Goal: Task Accomplishment & Management: Manage account settings

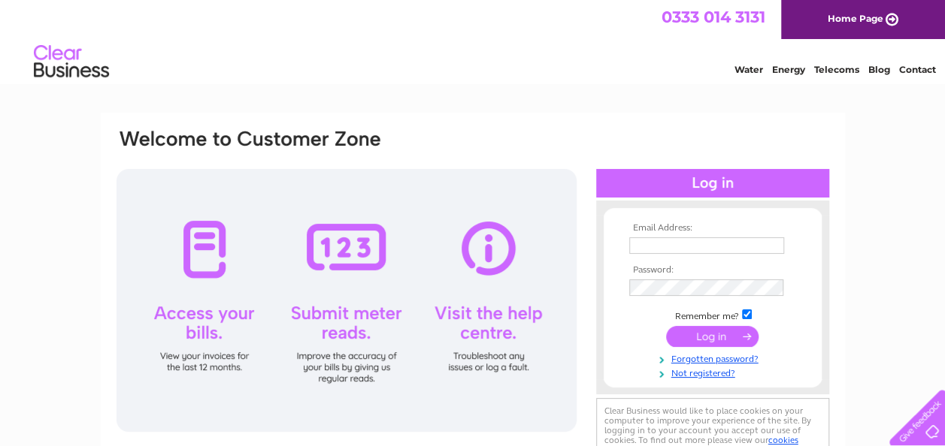
type input "yvonne.seddon@adiglobal.com"
click at [714, 334] on input "submit" at bounding box center [712, 336] width 92 height 21
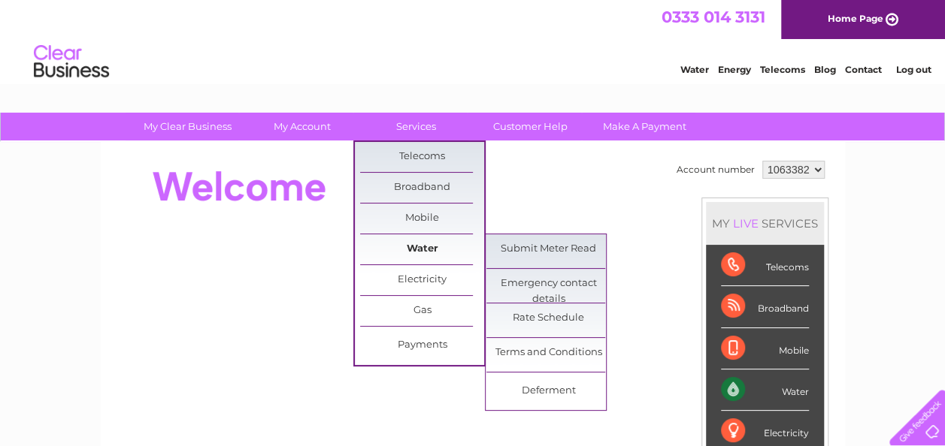
click at [424, 244] on link "Water" at bounding box center [422, 250] width 124 height 30
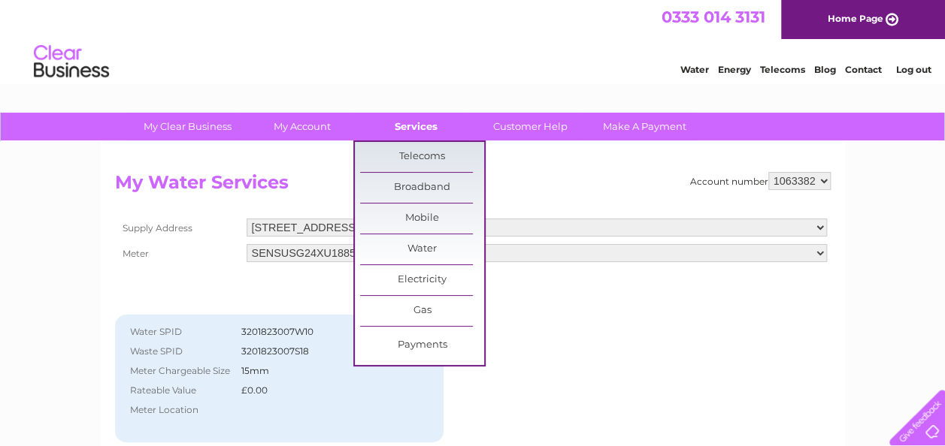
click at [409, 120] on link "Services" at bounding box center [416, 127] width 124 height 28
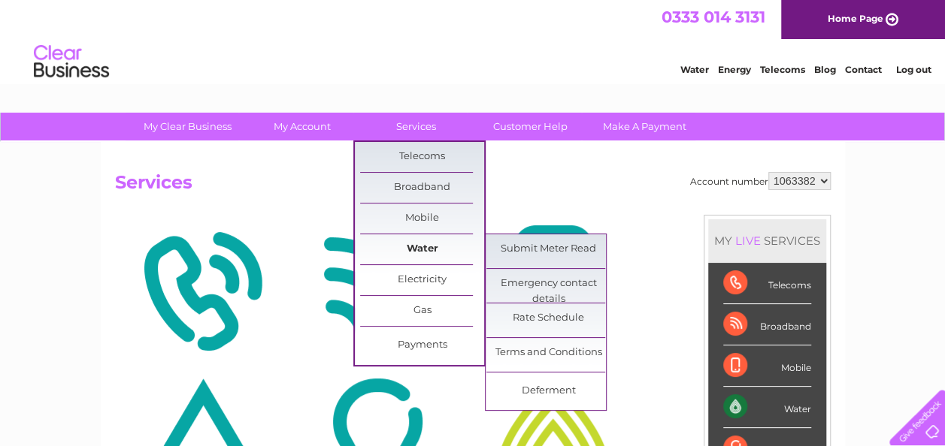
click at [404, 244] on link "Water" at bounding box center [422, 250] width 124 height 30
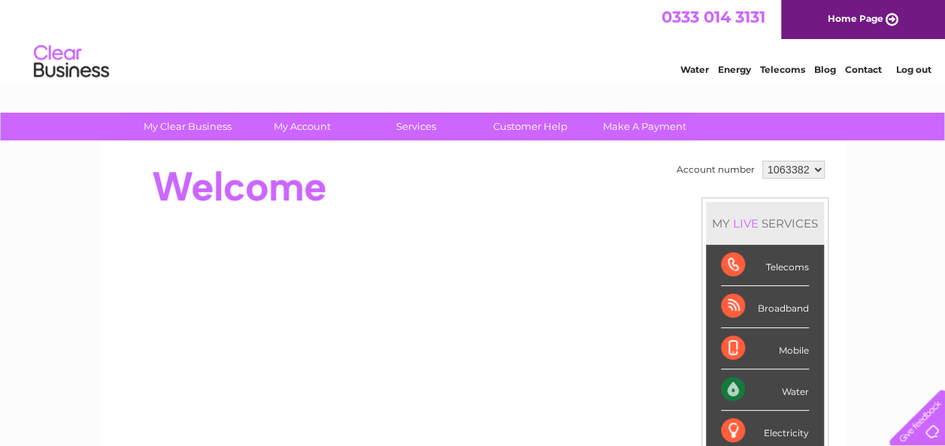
click at [764, 390] on div "Water" at bounding box center [765, 390] width 88 height 41
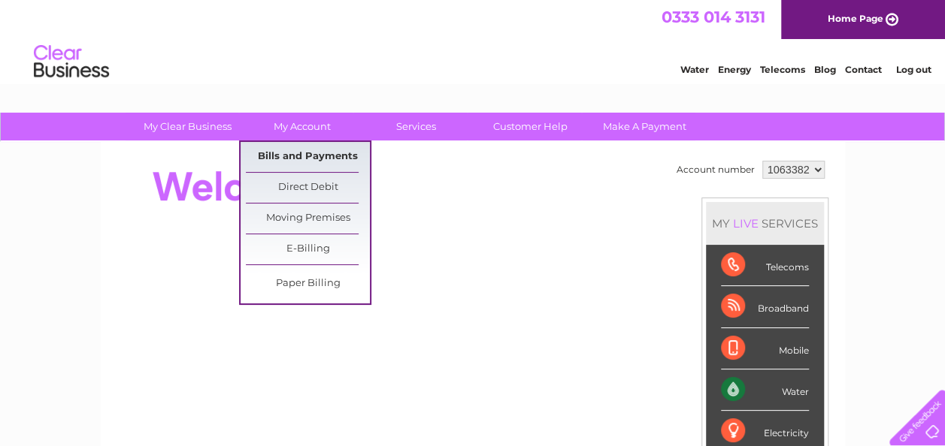
click at [317, 153] on link "Bills and Payments" at bounding box center [308, 157] width 124 height 30
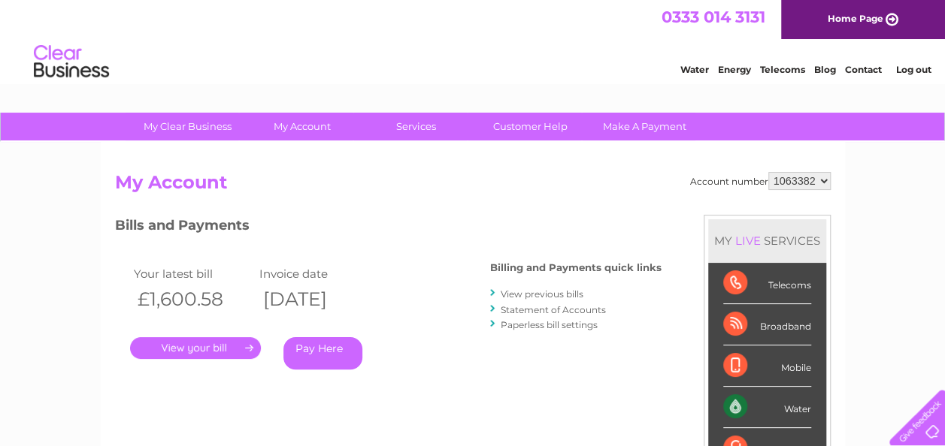
click at [525, 291] on link "View previous bills" at bounding box center [542, 294] width 83 height 11
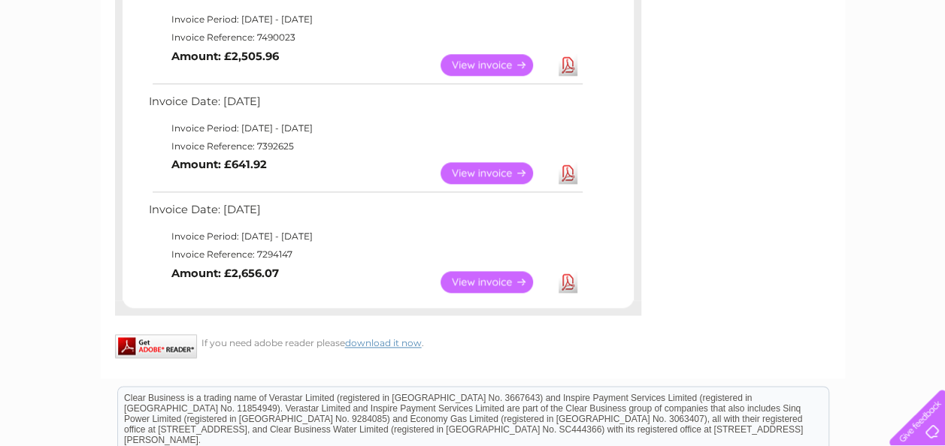
scroll to position [843, 0]
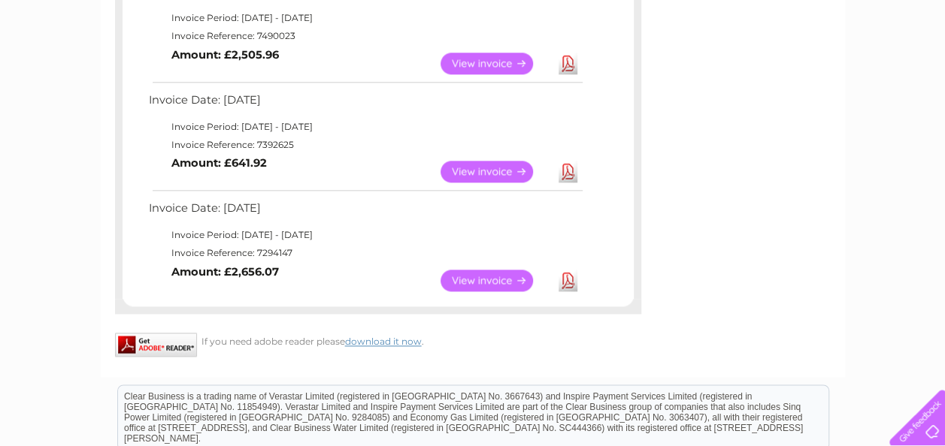
click at [494, 275] on link "View" at bounding box center [495, 281] width 110 height 22
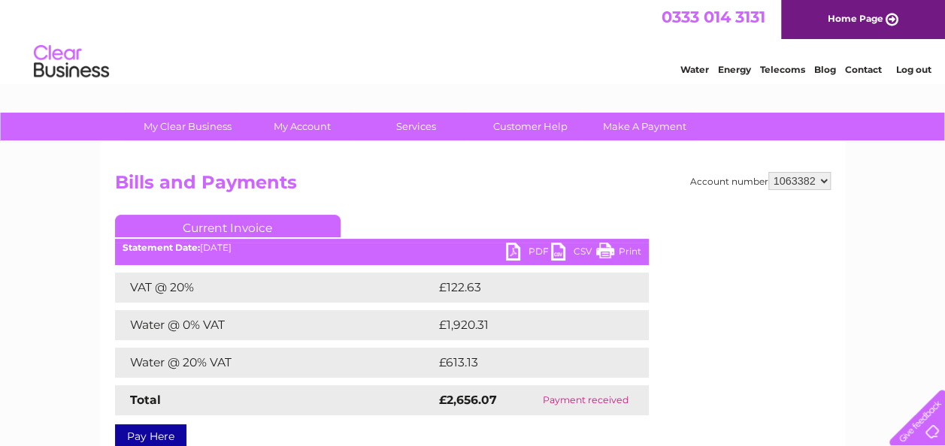
click at [521, 247] on link "PDF" at bounding box center [528, 254] width 45 height 22
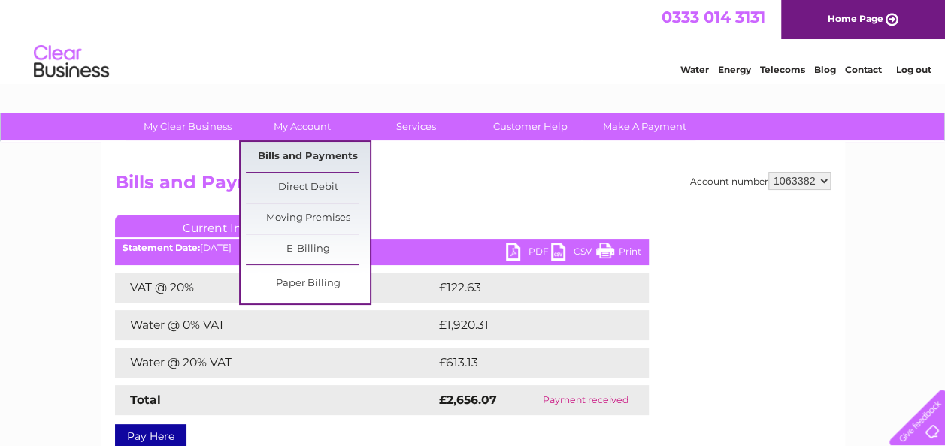
click at [293, 156] on link "Bills and Payments" at bounding box center [308, 157] width 124 height 30
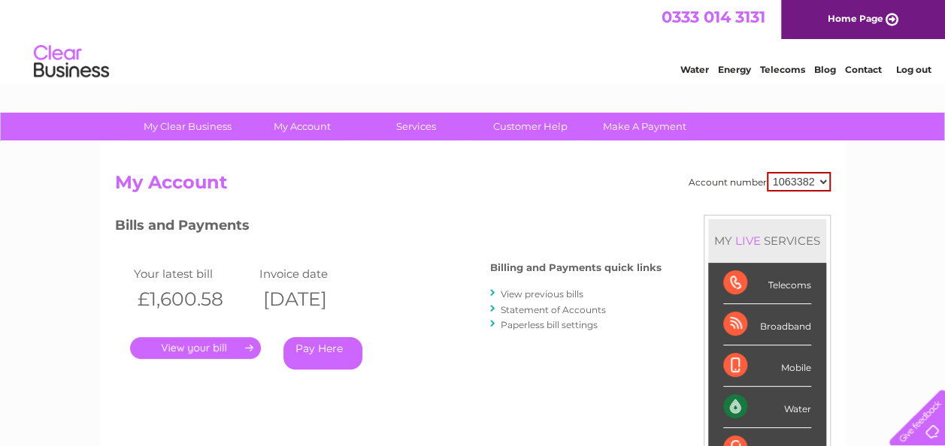
click at [532, 295] on link "View previous bills" at bounding box center [542, 294] width 83 height 11
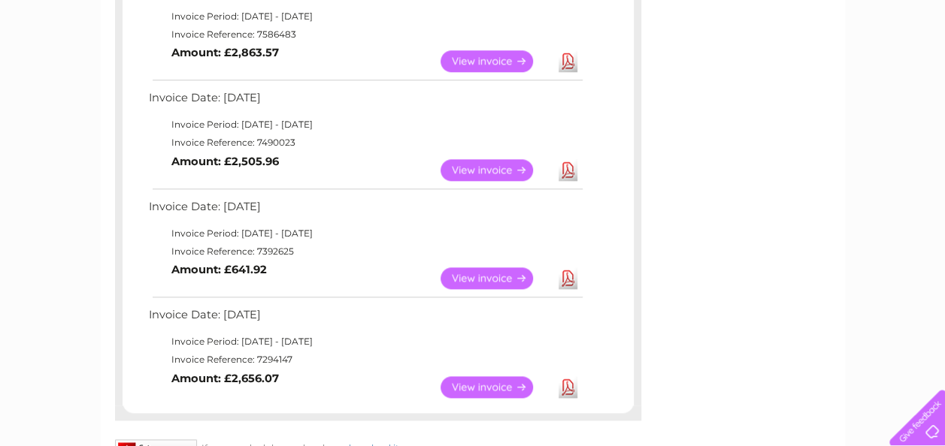
scroll to position [706, 0]
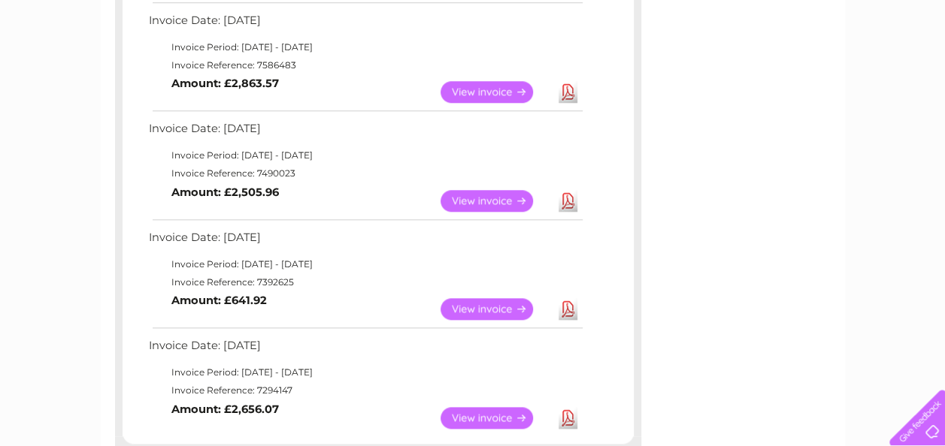
click at [570, 307] on link "Download" at bounding box center [567, 309] width 19 height 22
click at [481, 197] on link "View" at bounding box center [495, 201] width 110 height 22
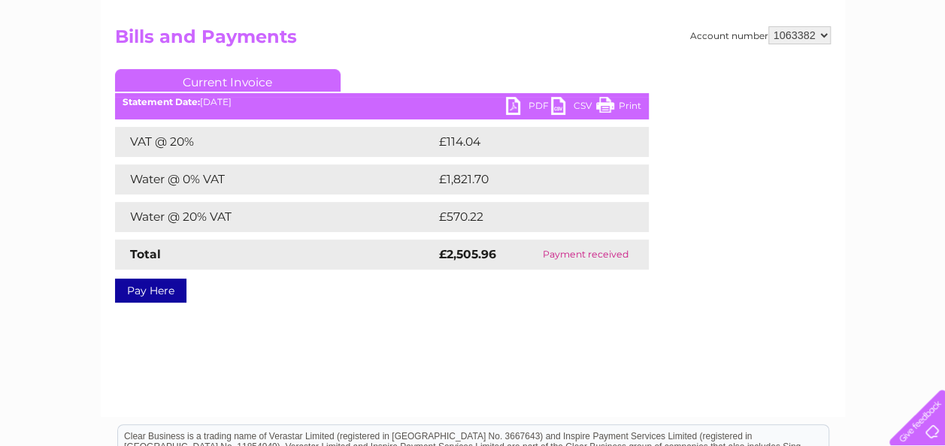
scroll to position [147, 0]
click at [508, 103] on link "PDF" at bounding box center [528, 107] width 45 height 22
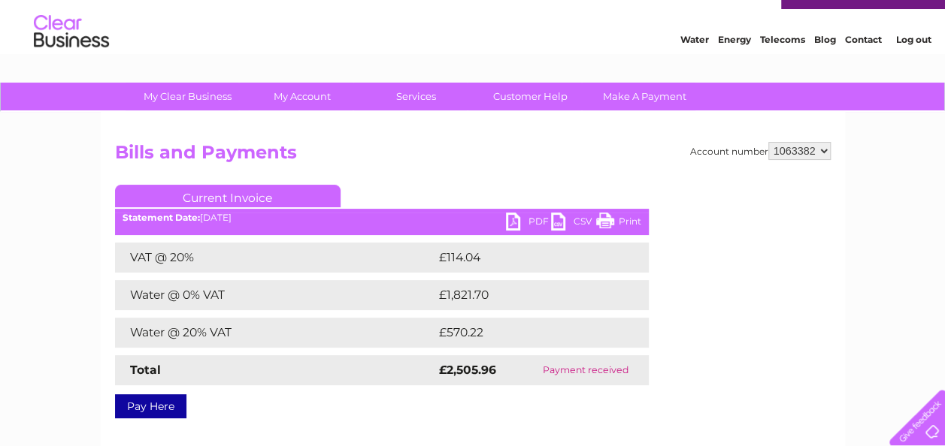
scroll to position [0, 0]
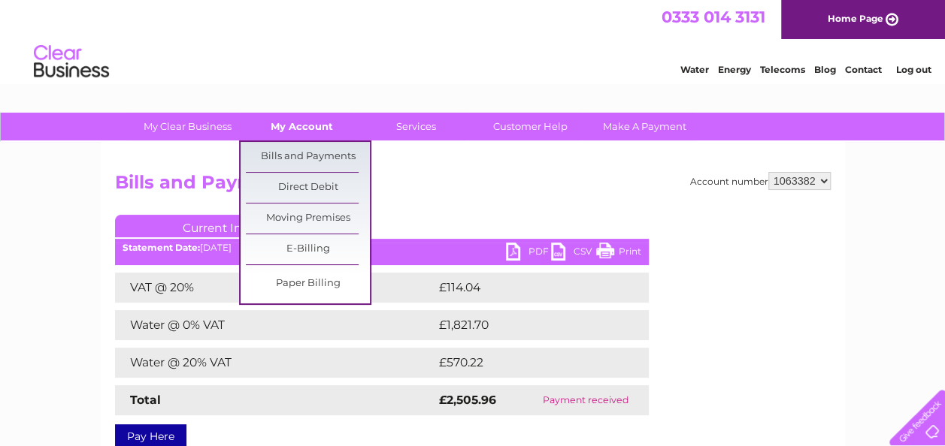
click at [305, 128] on link "My Account" at bounding box center [302, 127] width 124 height 28
click at [295, 151] on link "Bills and Payments" at bounding box center [308, 157] width 124 height 30
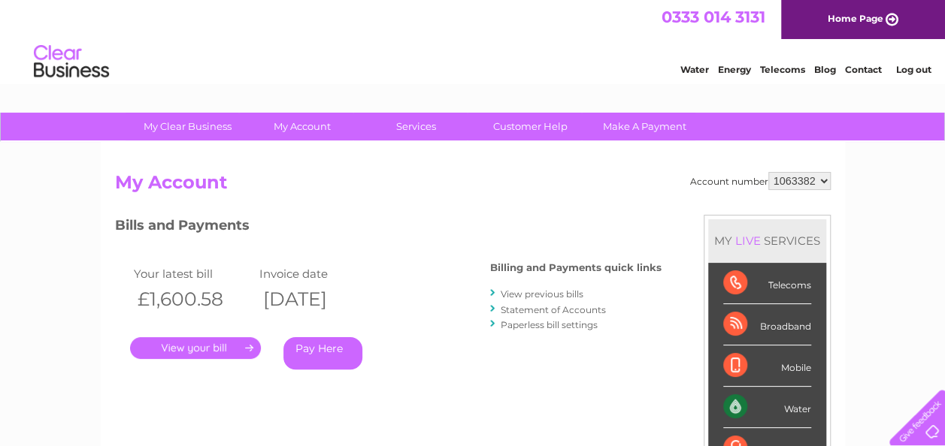
click at [542, 292] on link "View previous bills" at bounding box center [542, 294] width 83 height 11
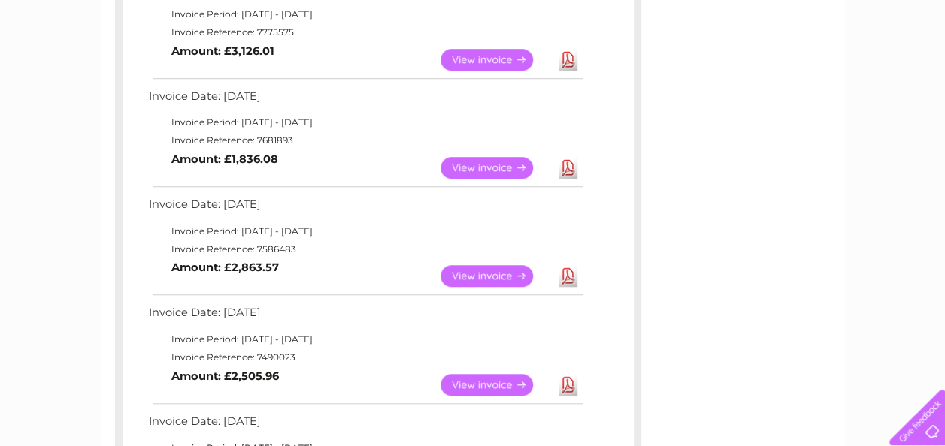
scroll to position [518, 0]
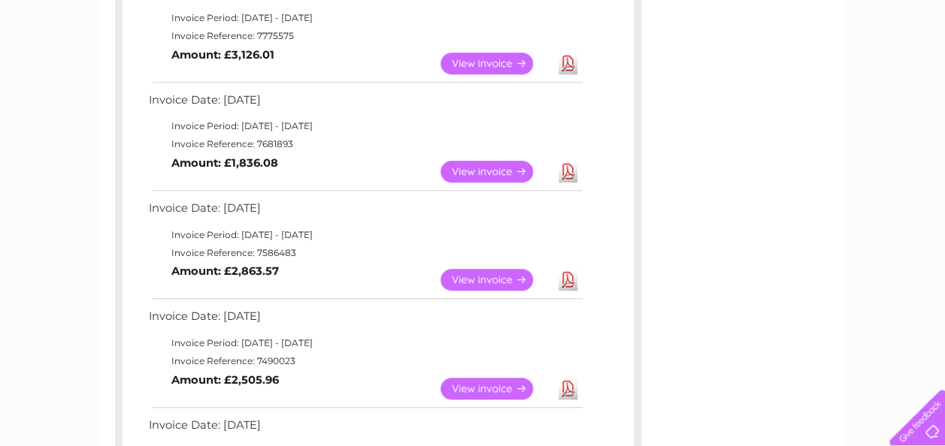
click at [480, 279] on link "View" at bounding box center [495, 280] width 110 height 22
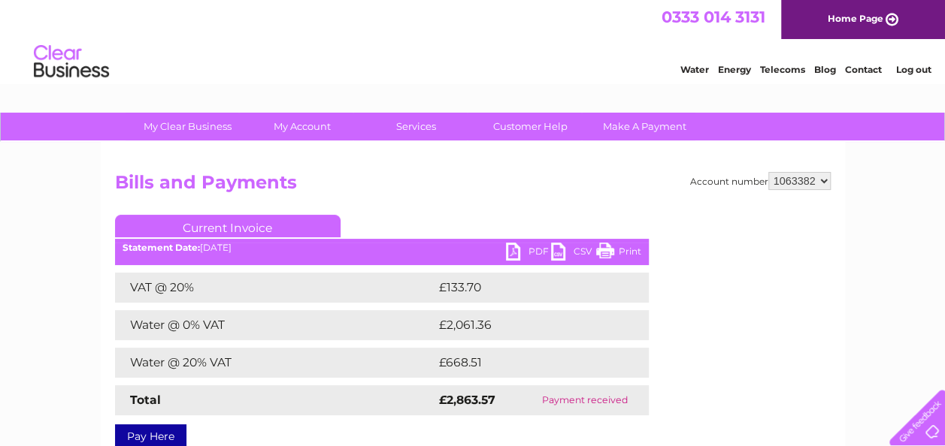
click at [518, 251] on link "PDF" at bounding box center [528, 254] width 45 height 22
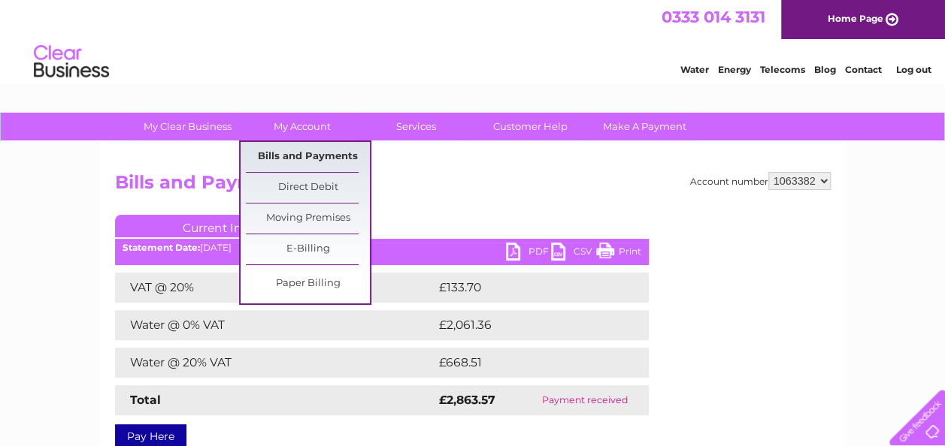
click at [298, 153] on link "Bills and Payments" at bounding box center [308, 157] width 124 height 30
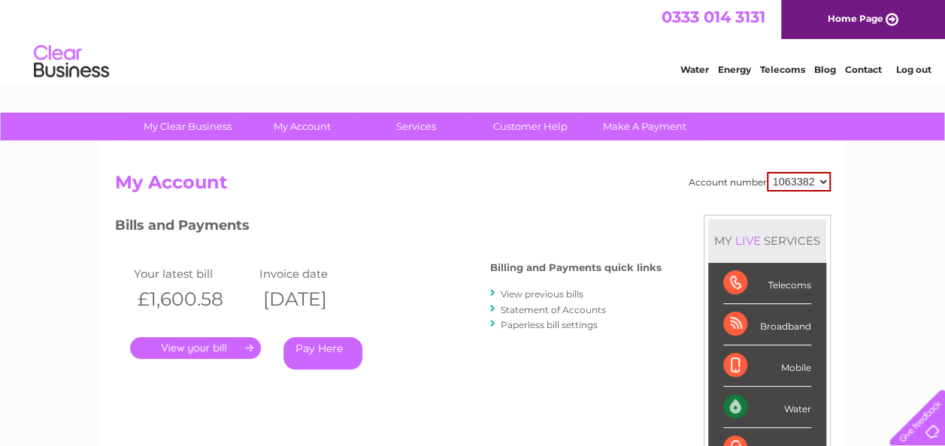
click at [537, 292] on link "View previous bills" at bounding box center [542, 294] width 83 height 11
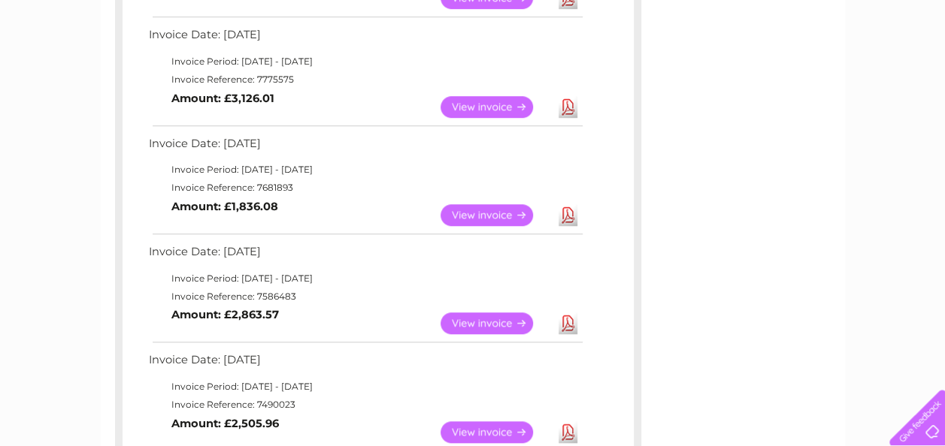
scroll to position [438, 0]
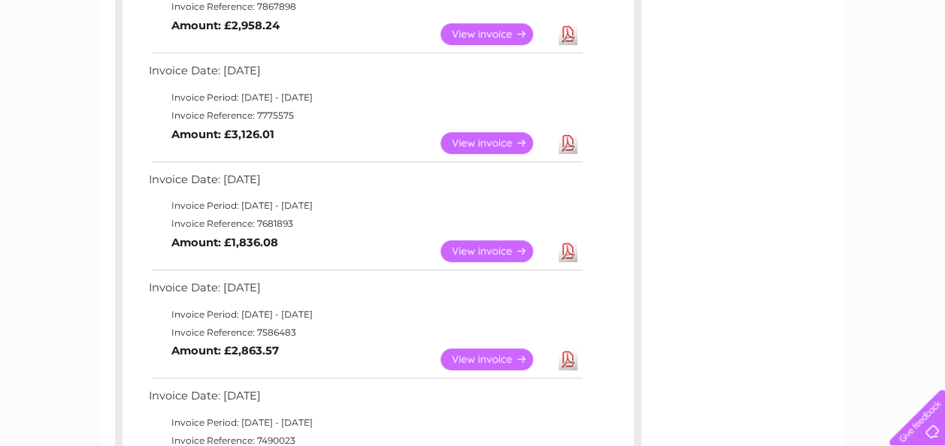
click at [489, 250] on link "View" at bounding box center [495, 252] width 110 height 22
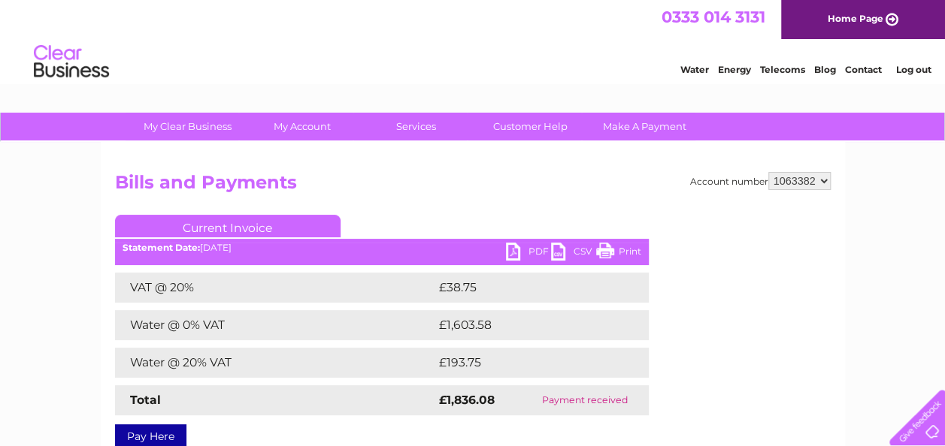
click at [527, 242] on ul "Current Invoice" at bounding box center [382, 229] width 534 height 28
click at [529, 252] on link "PDF" at bounding box center [528, 254] width 45 height 22
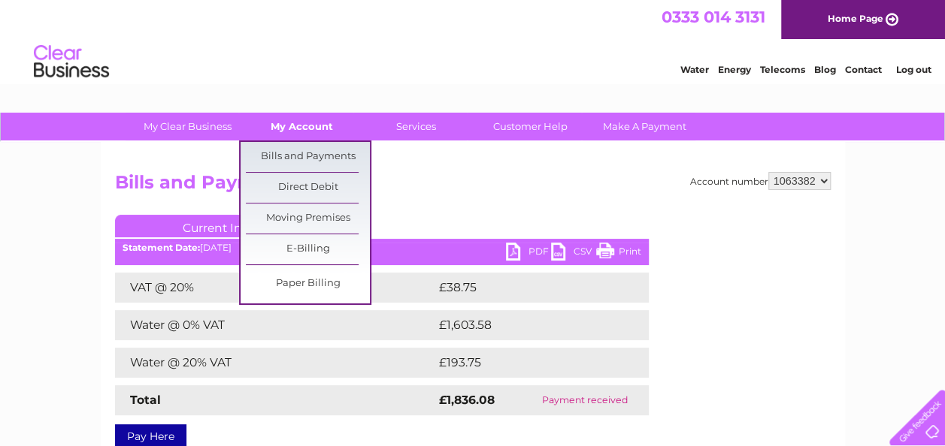
click at [314, 122] on link "My Account" at bounding box center [302, 127] width 124 height 28
click at [313, 156] on link "Bills and Payments" at bounding box center [308, 157] width 124 height 30
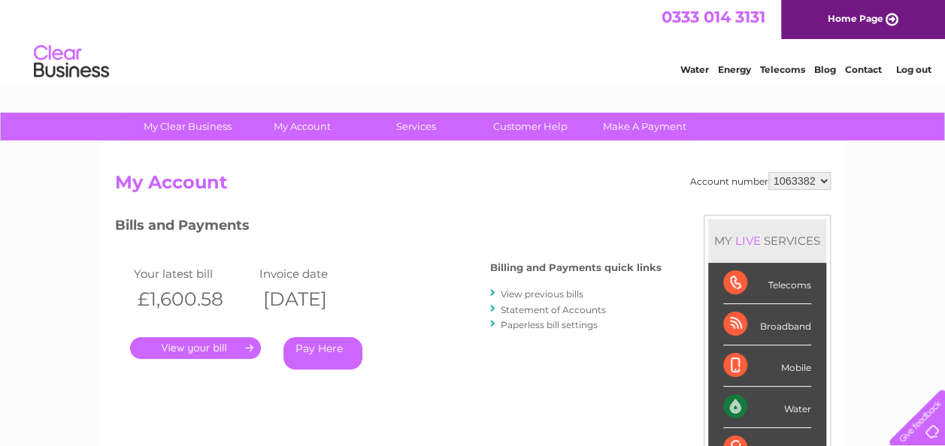
click at [537, 295] on link "View previous bills" at bounding box center [542, 294] width 83 height 11
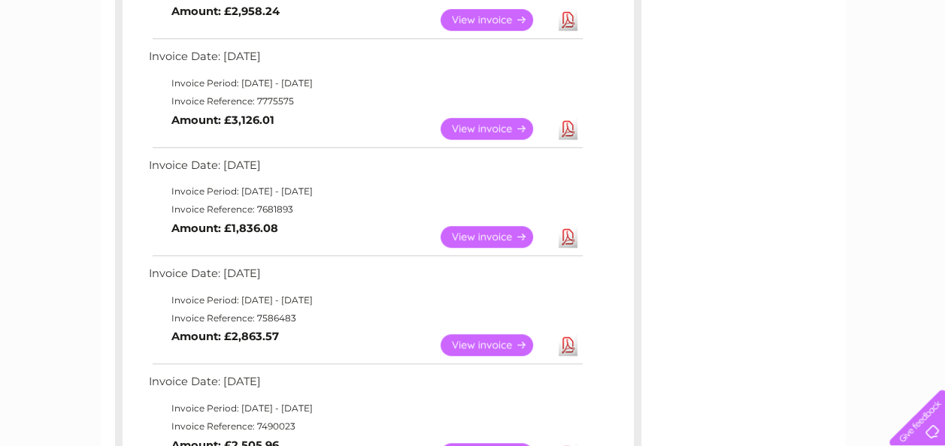
scroll to position [456, 0]
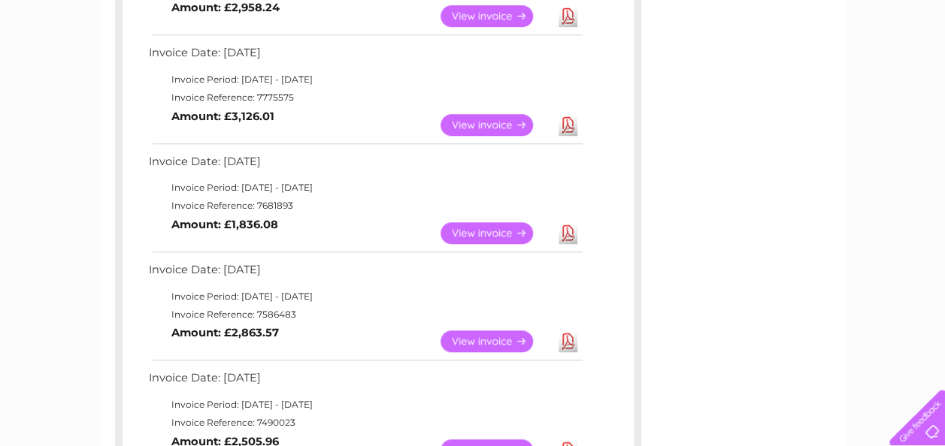
click at [484, 124] on link "View" at bounding box center [495, 125] width 110 height 22
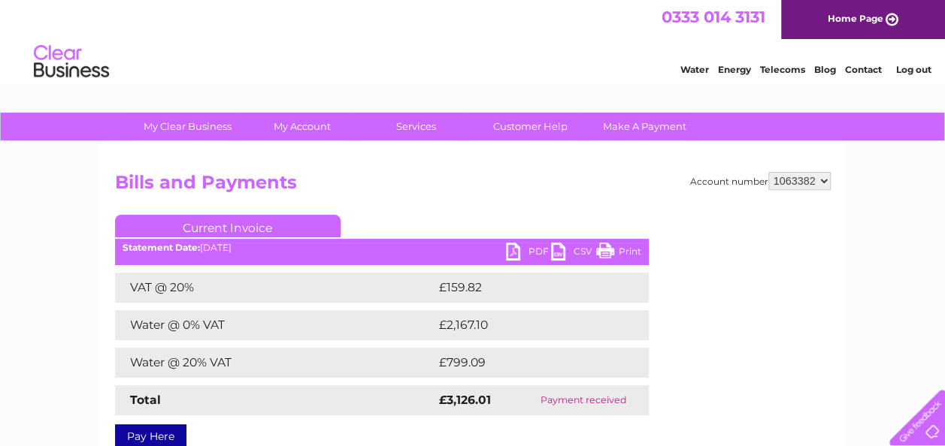
click at [517, 250] on link "PDF" at bounding box center [528, 254] width 45 height 22
click at [513, 249] on link "PDF" at bounding box center [528, 254] width 45 height 22
click at [512, 251] on link "PDF" at bounding box center [528, 254] width 45 height 22
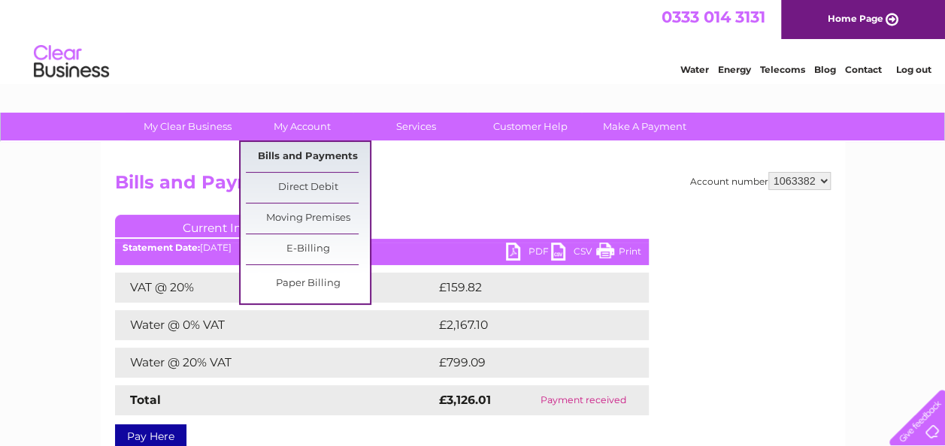
click at [305, 151] on link "Bills and Payments" at bounding box center [308, 157] width 124 height 30
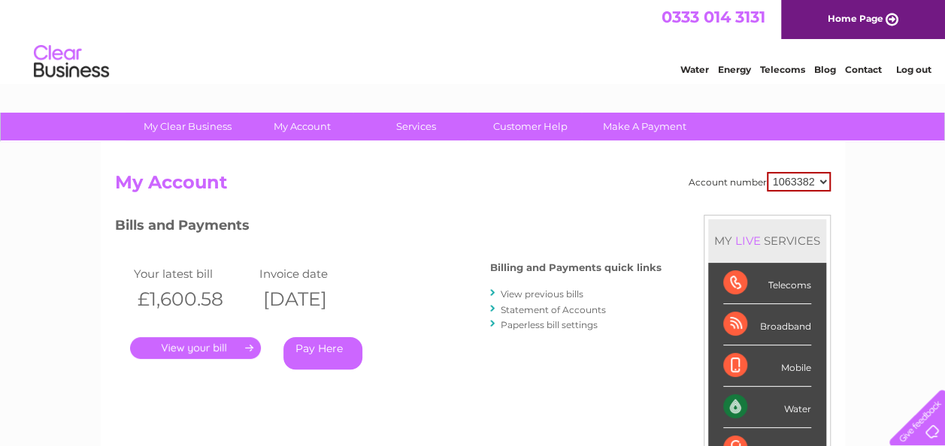
click at [548, 292] on link "View previous bills" at bounding box center [542, 294] width 83 height 11
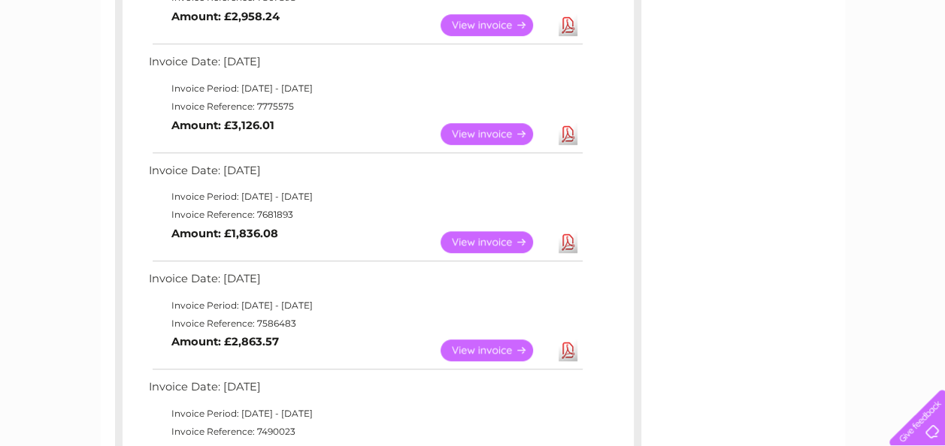
scroll to position [445, 0]
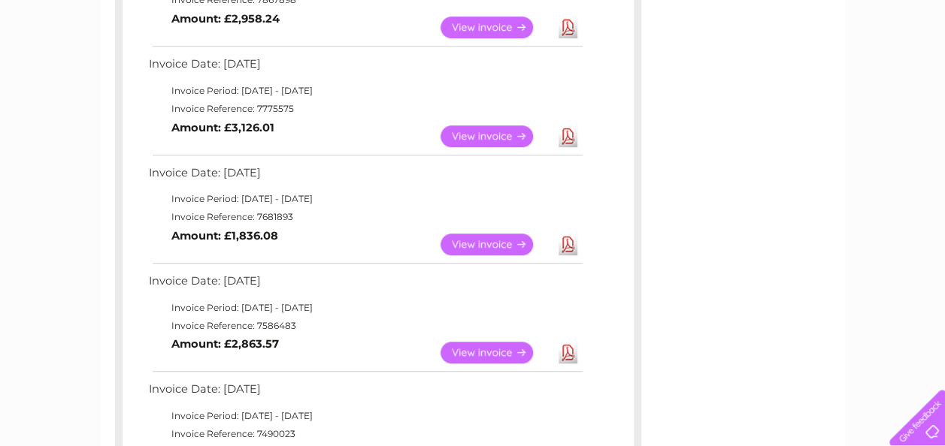
click at [486, 21] on link "View" at bounding box center [495, 28] width 110 height 22
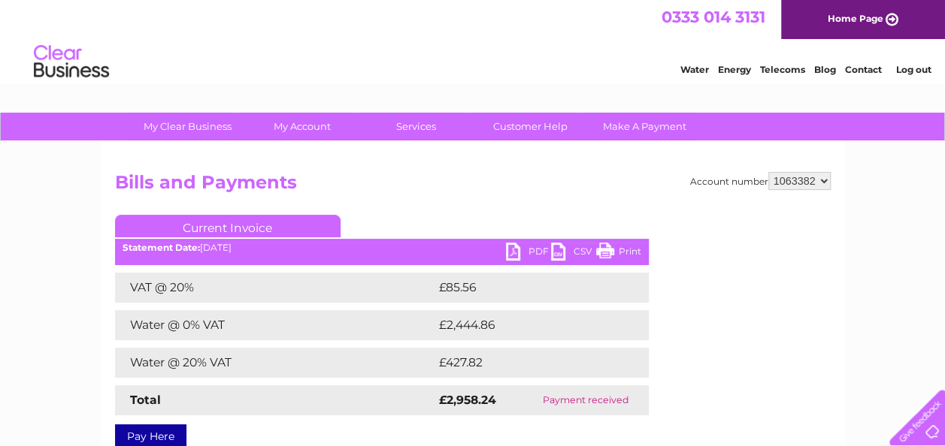
click at [510, 244] on link "PDF" at bounding box center [528, 254] width 45 height 22
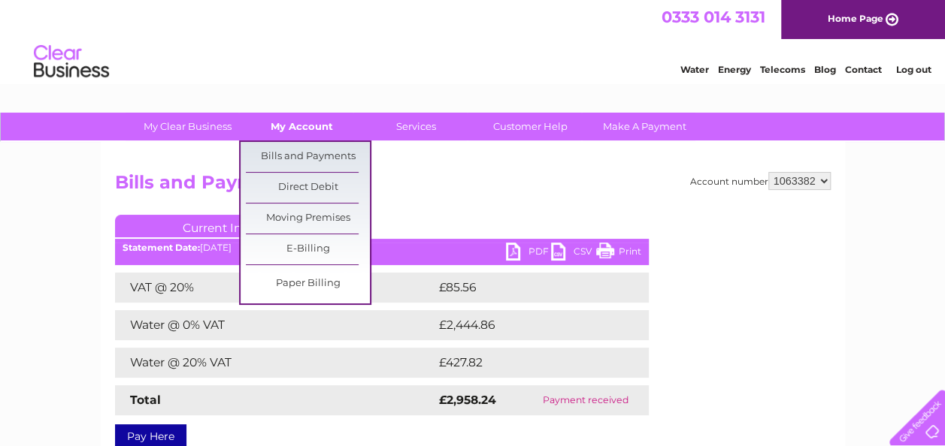
click at [301, 126] on link "My Account" at bounding box center [302, 127] width 124 height 28
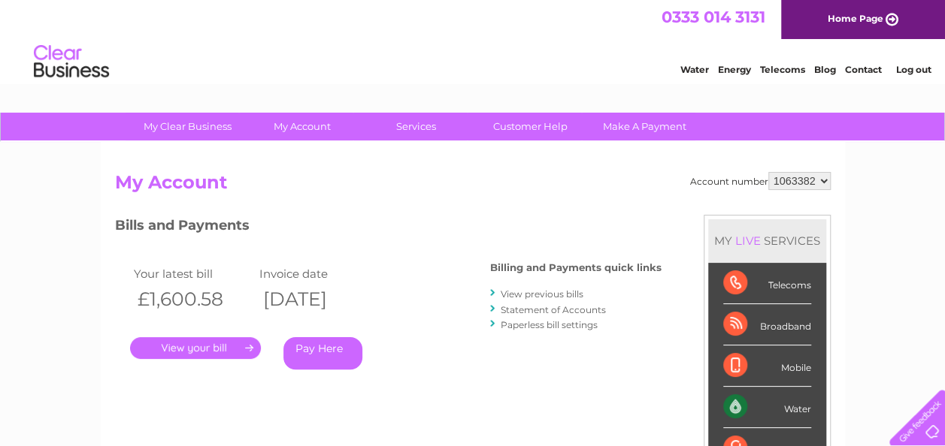
click at [538, 293] on link "View previous bills" at bounding box center [542, 294] width 83 height 11
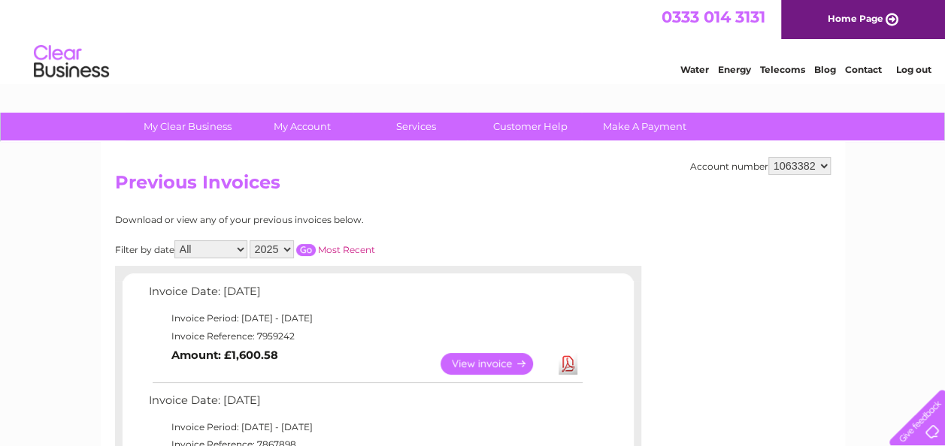
click at [241, 250] on select "All January February March April May June July August September October Novembe…" at bounding box center [210, 250] width 73 height 18
select select "5"
click at [176, 241] on select "All January February March April May June July August September October Novembe…" at bounding box center [210, 250] width 73 height 18
click at [305, 249] on input "button" at bounding box center [306, 250] width 20 height 12
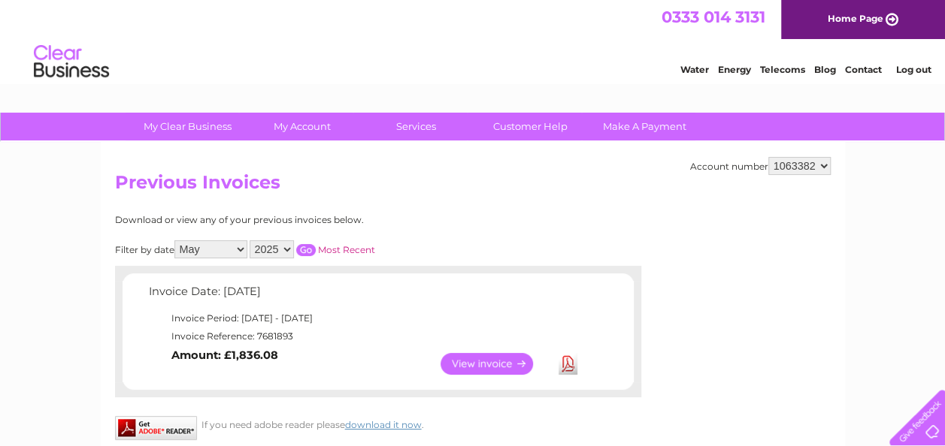
click at [493, 359] on link "View" at bounding box center [495, 364] width 110 height 22
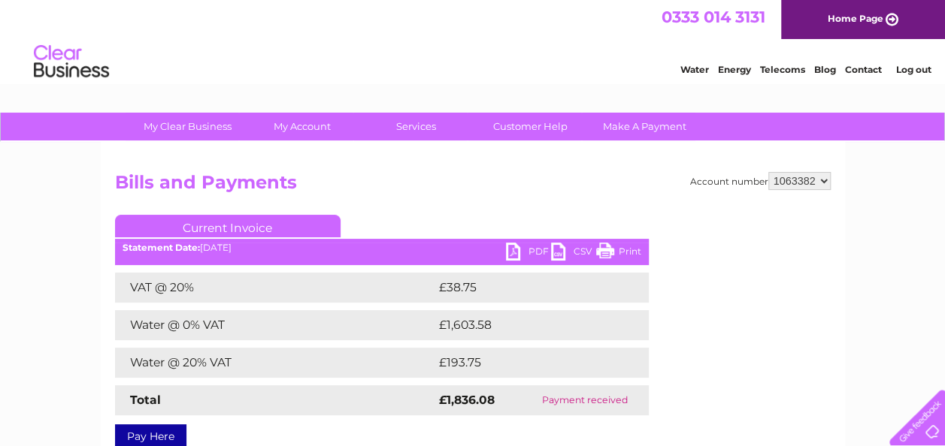
click at [514, 249] on link "PDF" at bounding box center [528, 254] width 45 height 22
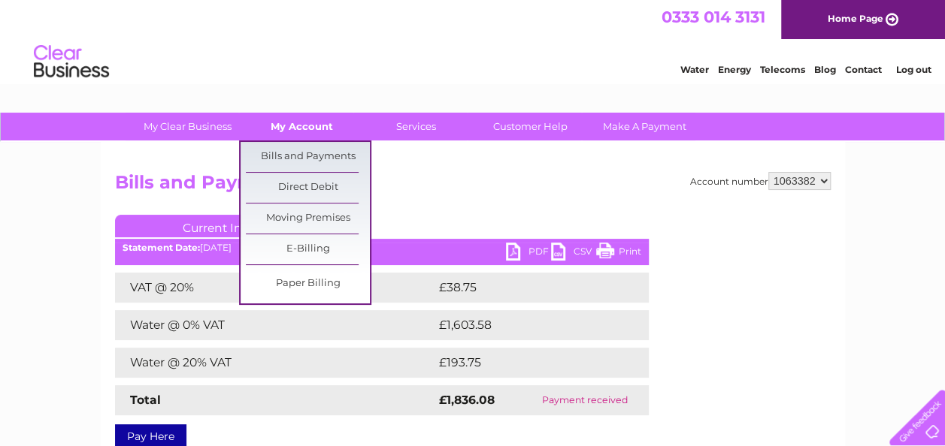
click at [308, 126] on link "My Account" at bounding box center [302, 127] width 124 height 28
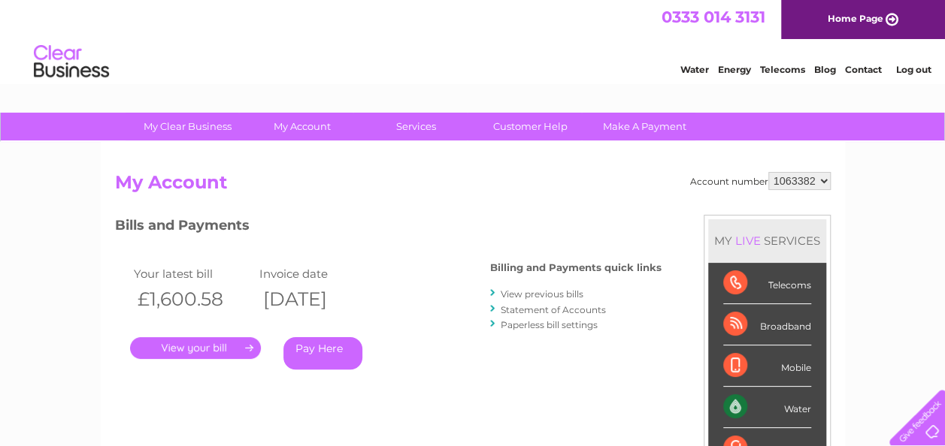
click at [182, 346] on link "." at bounding box center [195, 348] width 131 height 22
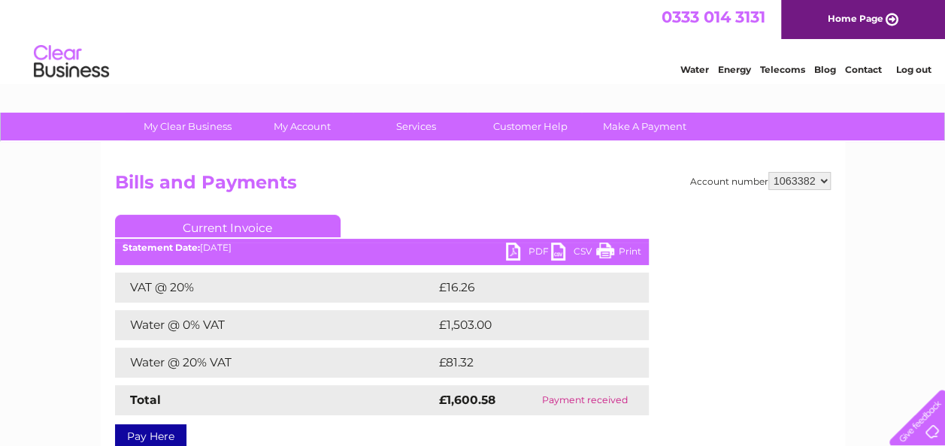
click at [513, 245] on link "PDF" at bounding box center [528, 254] width 45 height 22
